Goal: Navigation & Orientation: Understand site structure

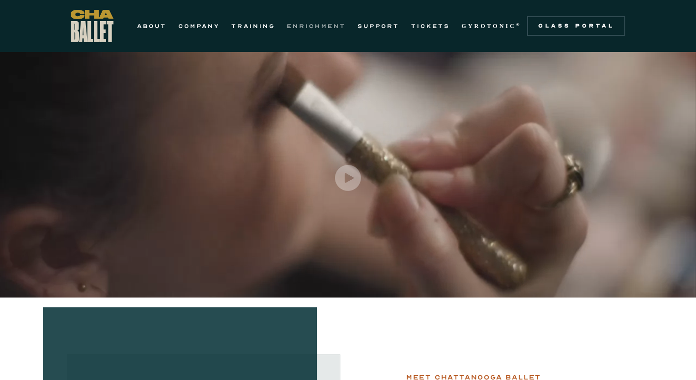
click at [294, 23] on link "ENRICHMENT" at bounding box center [316, 26] width 59 height 12
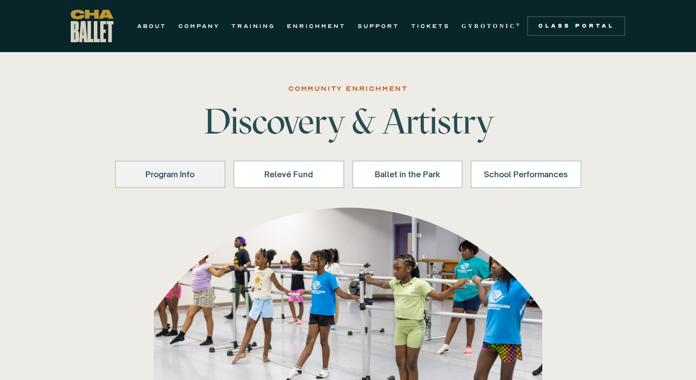
click at [210, 182] on link "Program Info" at bounding box center [170, 174] width 111 height 27
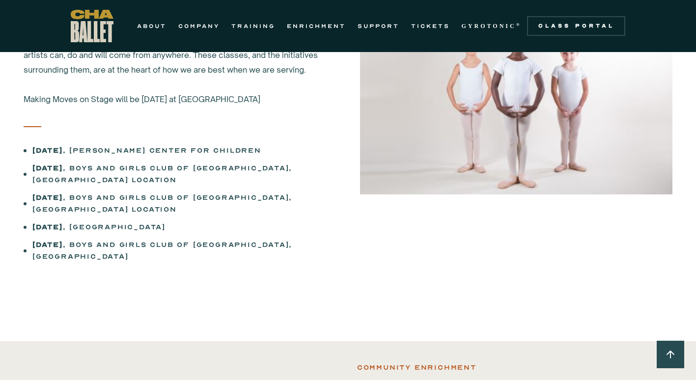
scroll to position [722, 0]
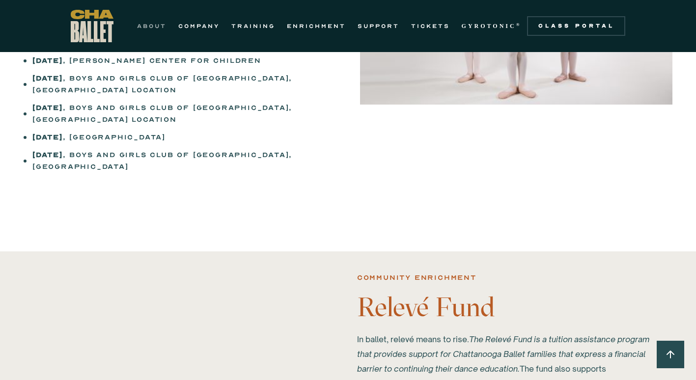
click at [159, 26] on link "ABOUT" at bounding box center [151, 26] width 29 height 12
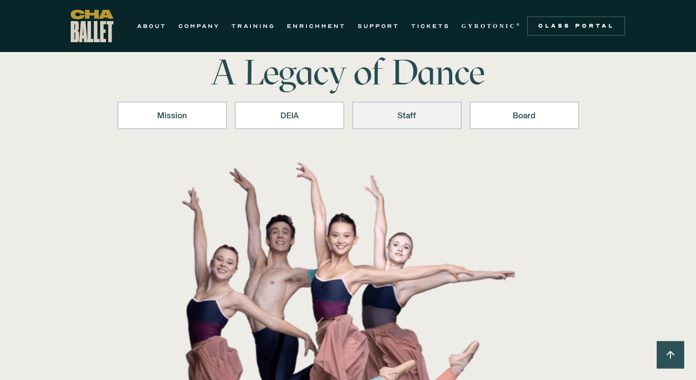
click at [403, 102] on link "Staff" at bounding box center [406, 115] width 109 height 27
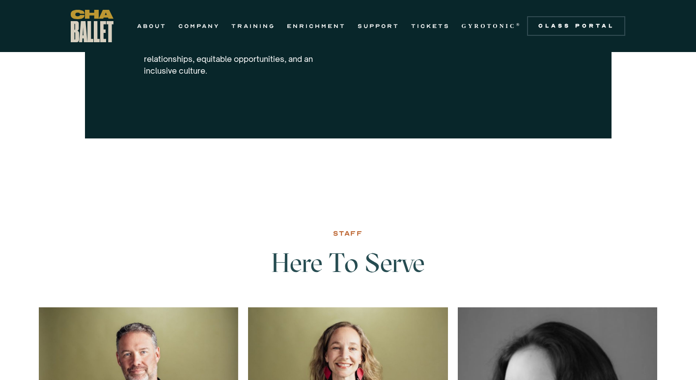
scroll to position [1125, 0]
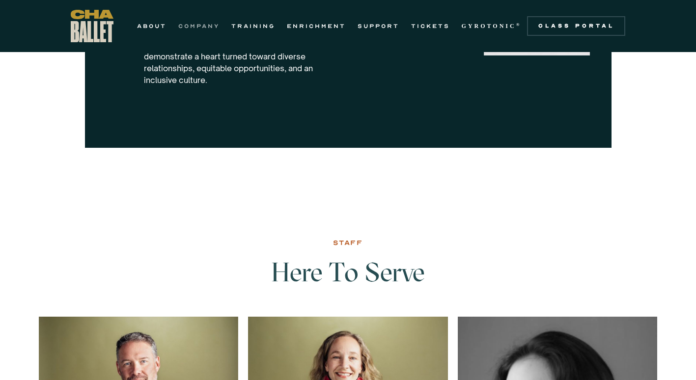
click at [213, 21] on link "COMPANY" at bounding box center [198, 26] width 41 height 12
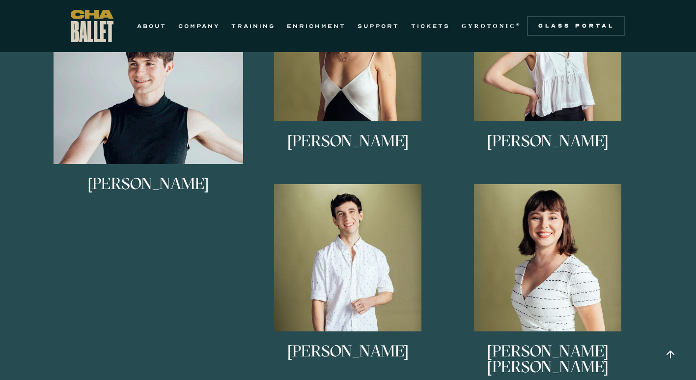
scroll to position [736, 0]
